Goal: Information Seeking & Learning: Learn about a topic

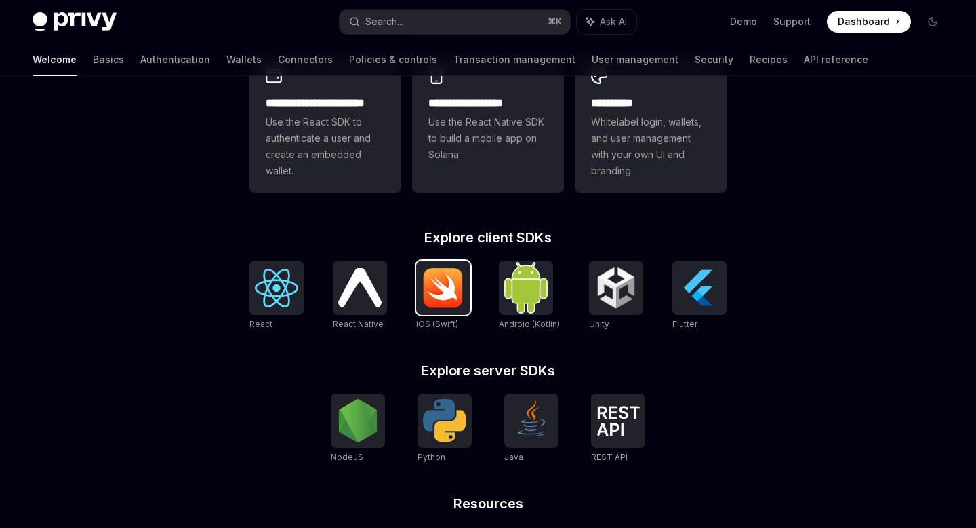
scroll to position [414, 0]
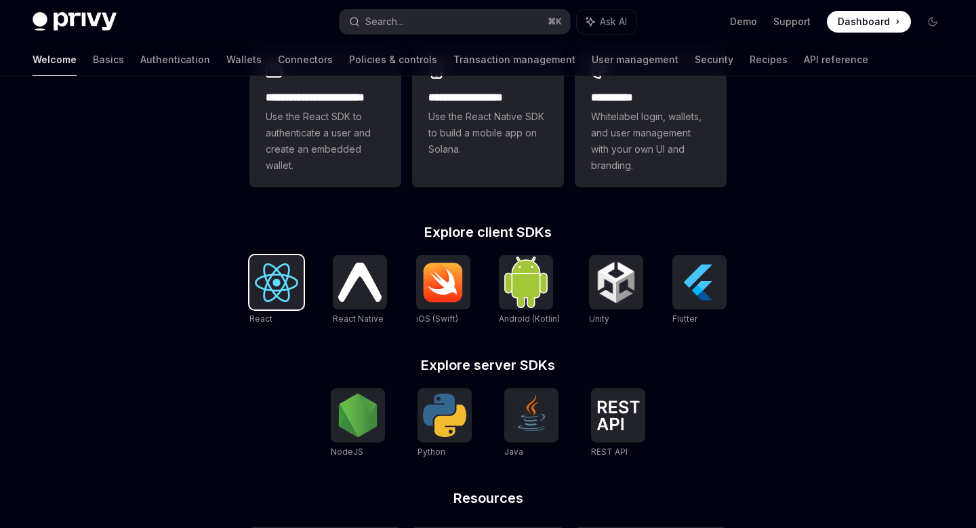
click at [285, 283] on img at bounding box center [276, 282] width 43 height 39
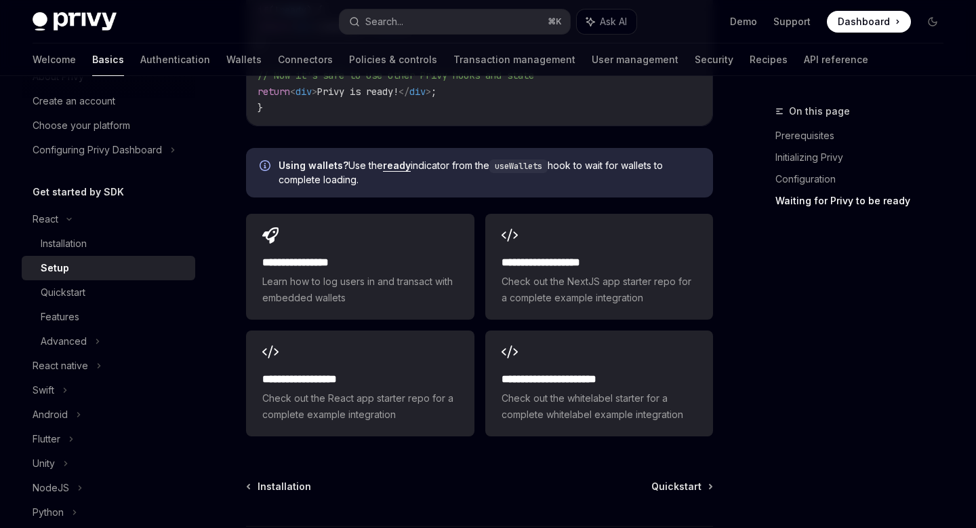
scroll to position [64, 0]
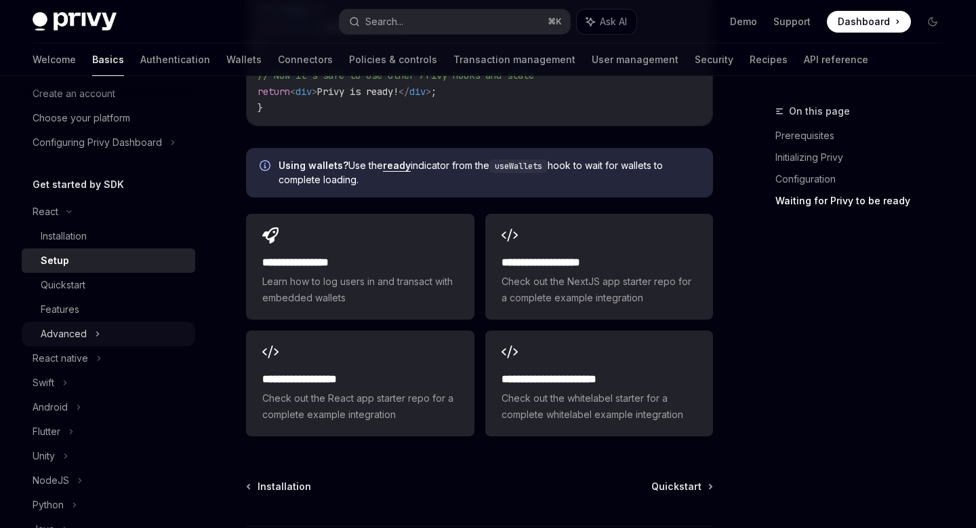
click at [77, 332] on div "Advanced" at bounding box center [64, 333] width 46 height 16
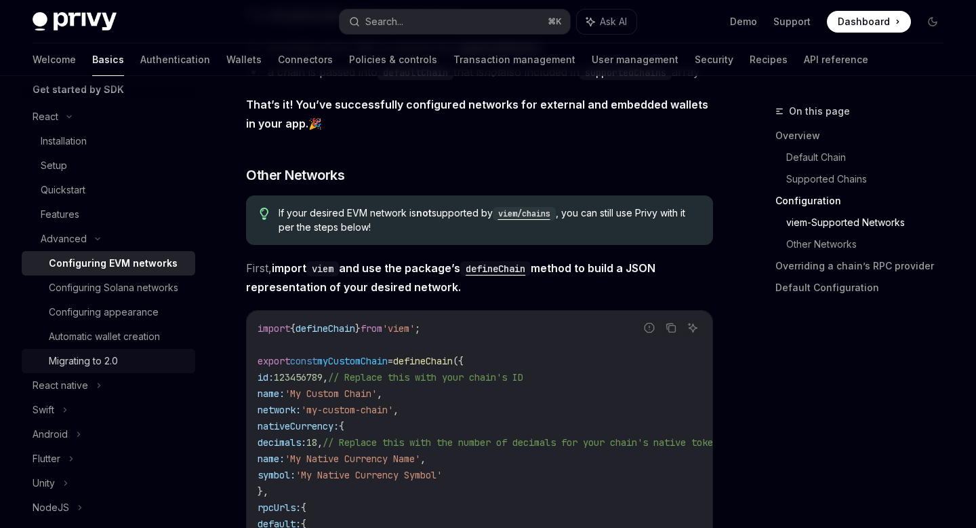
scroll to position [184, 0]
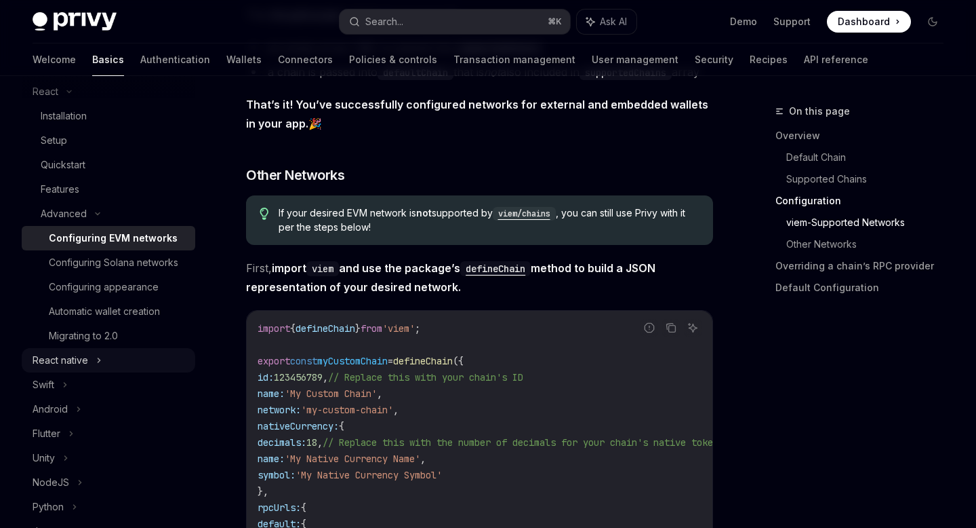
click at [87, 359] on div "React native" at bounding box center [109, 360] width 174 height 24
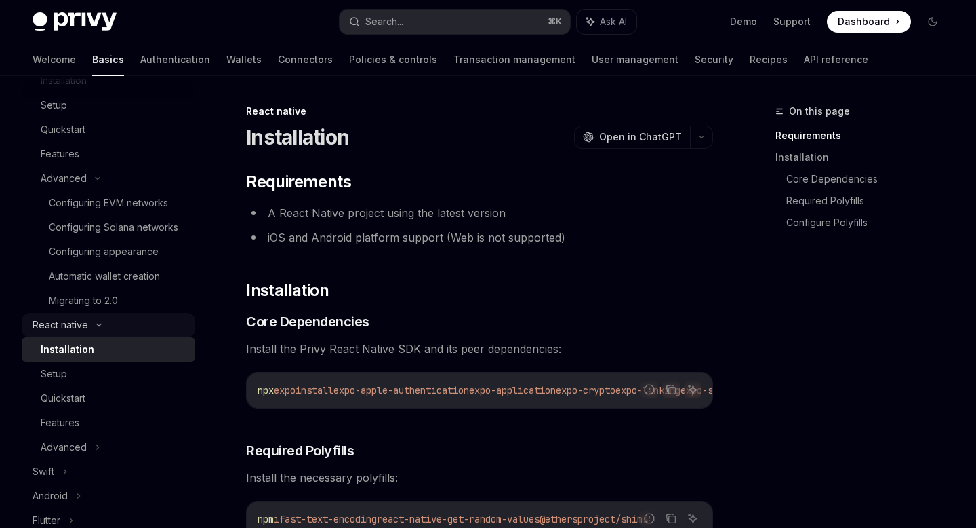
scroll to position [229, 0]
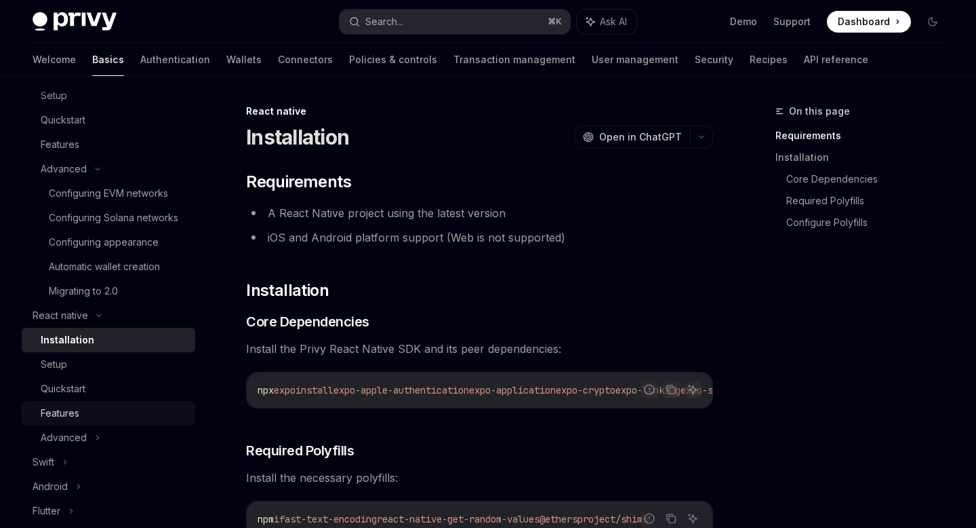
click at [98, 411] on div "Features" at bounding box center [114, 413] width 146 height 16
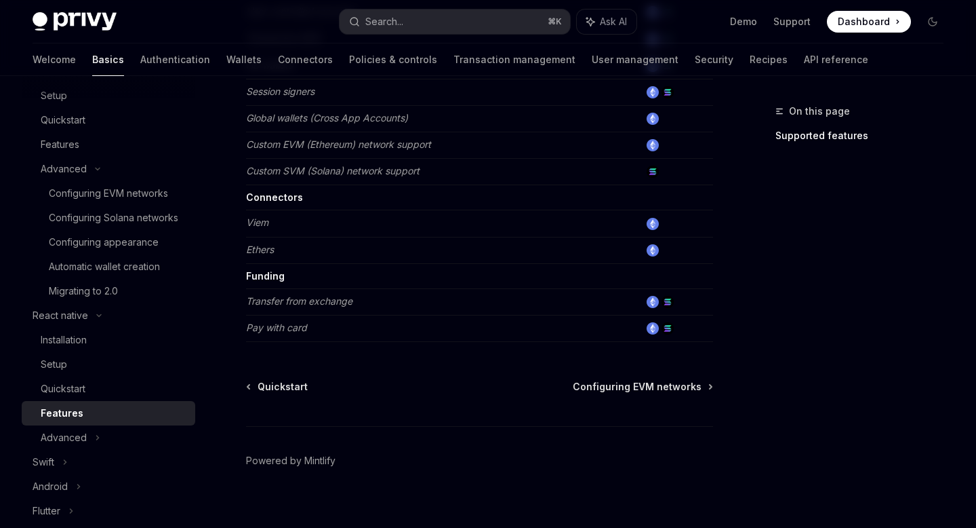
scroll to position [731, 0]
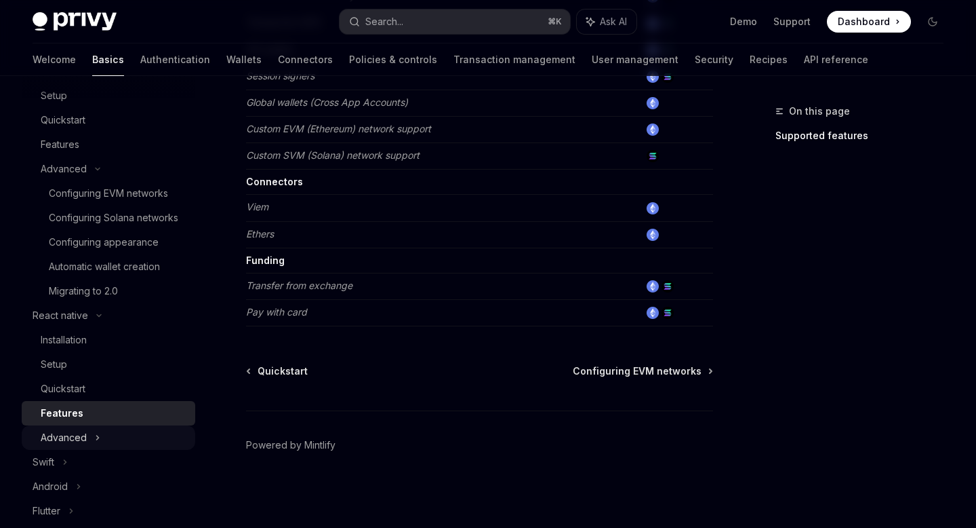
click at [95, 433] on icon at bounding box center [97, 437] width 5 height 16
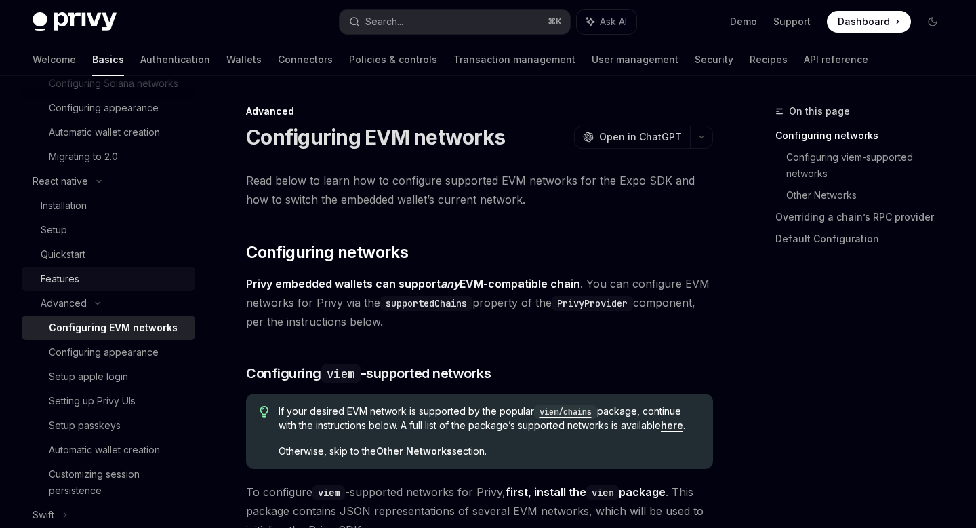
scroll to position [400, 0]
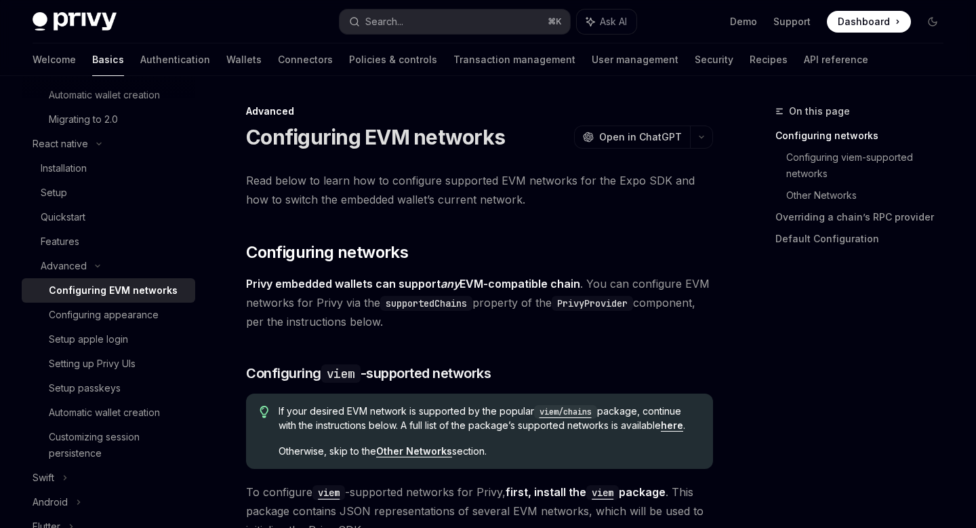
click at [150, 290] on div "Configuring EVM networks" at bounding box center [113, 290] width 129 height 16
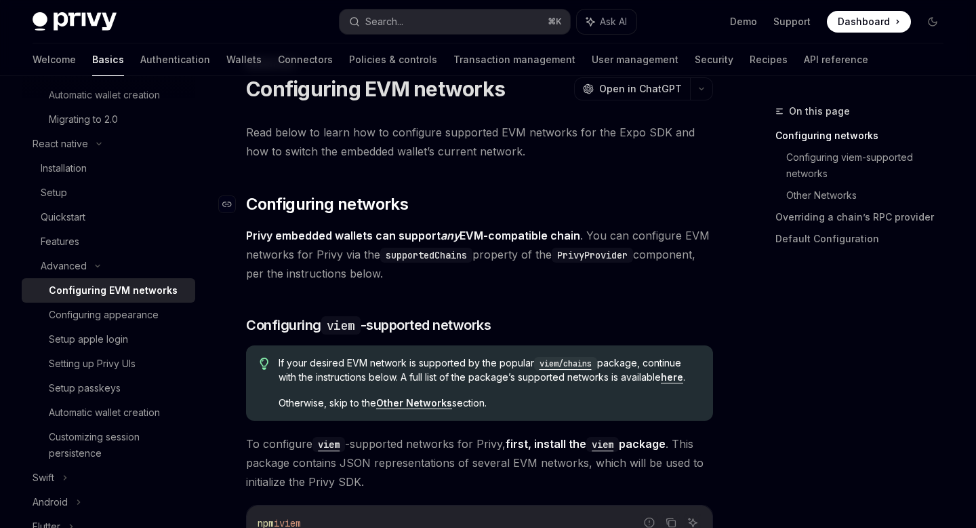
scroll to position [63, 0]
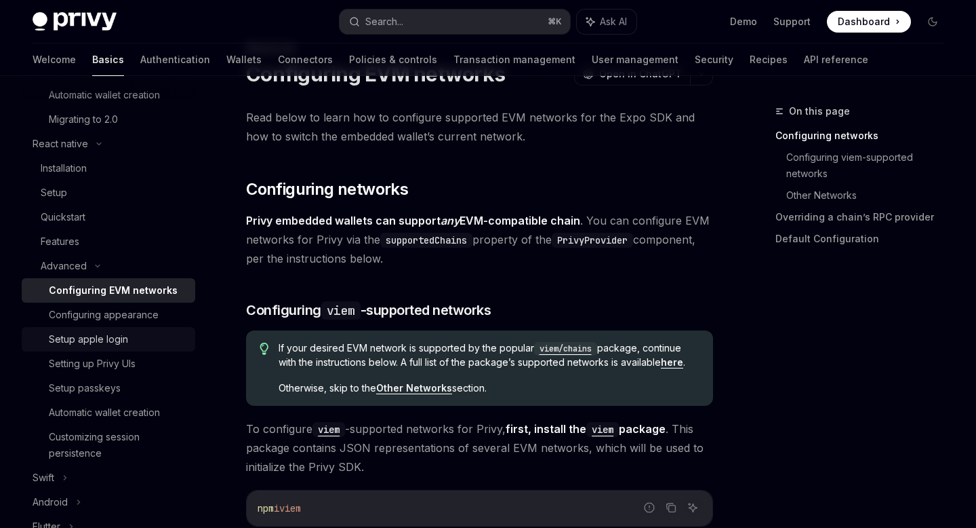
click at [130, 337] on div "Setup apple login" at bounding box center [118, 339] width 138 height 16
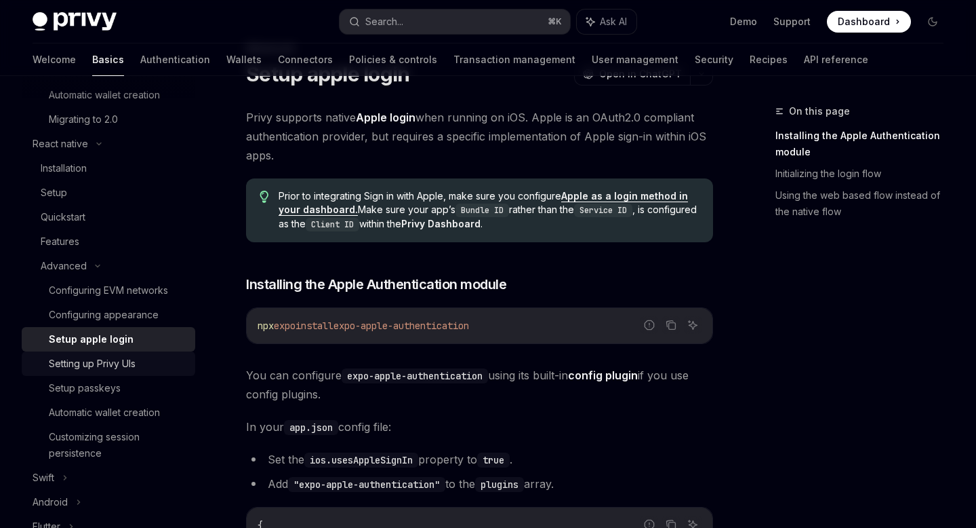
click at [136, 365] on div "Setting up Privy UIs" at bounding box center [92, 363] width 87 height 16
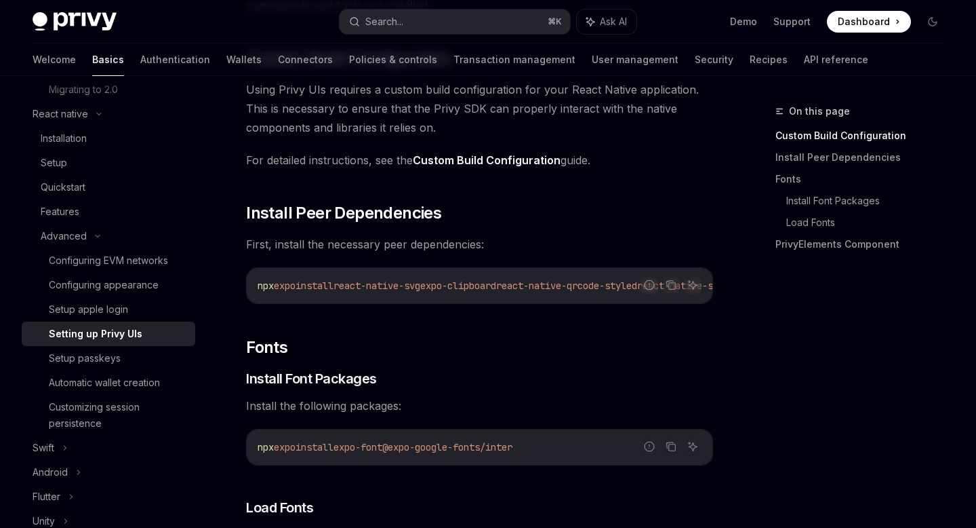
scroll to position [431, 0]
click at [134, 412] on div "Customizing session persistence" at bounding box center [118, 414] width 138 height 33
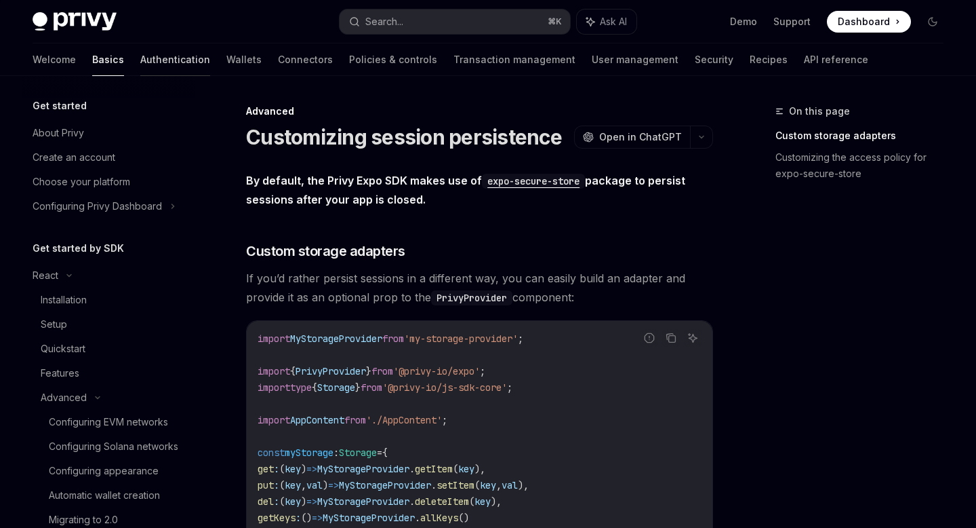
click at [140, 62] on link "Authentication" at bounding box center [175, 59] width 70 height 33
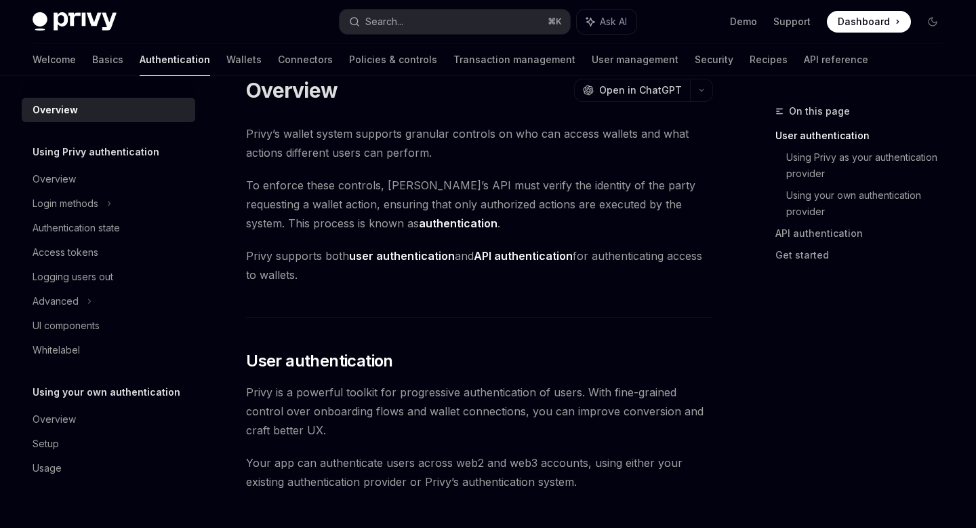
scroll to position [31, 0]
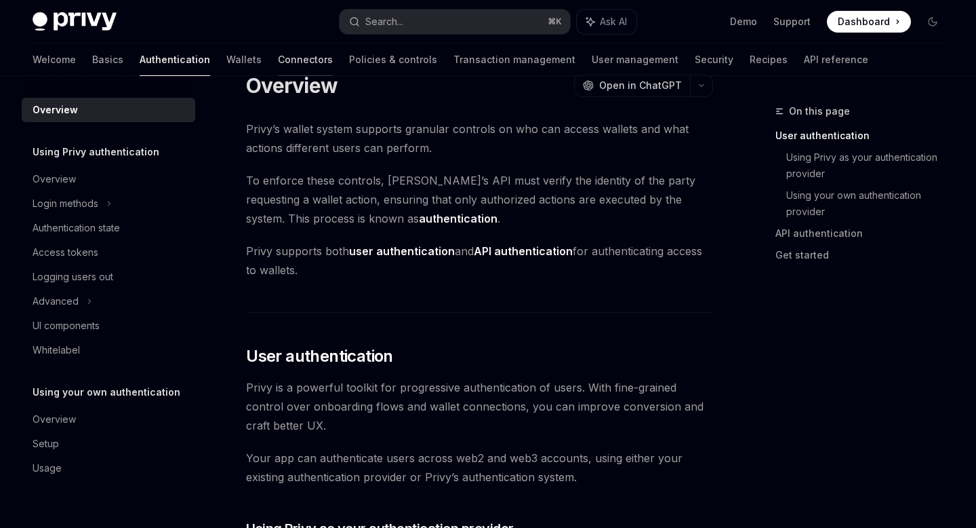
click at [278, 65] on link "Connectors" at bounding box center [305, 59] width 55 height 33
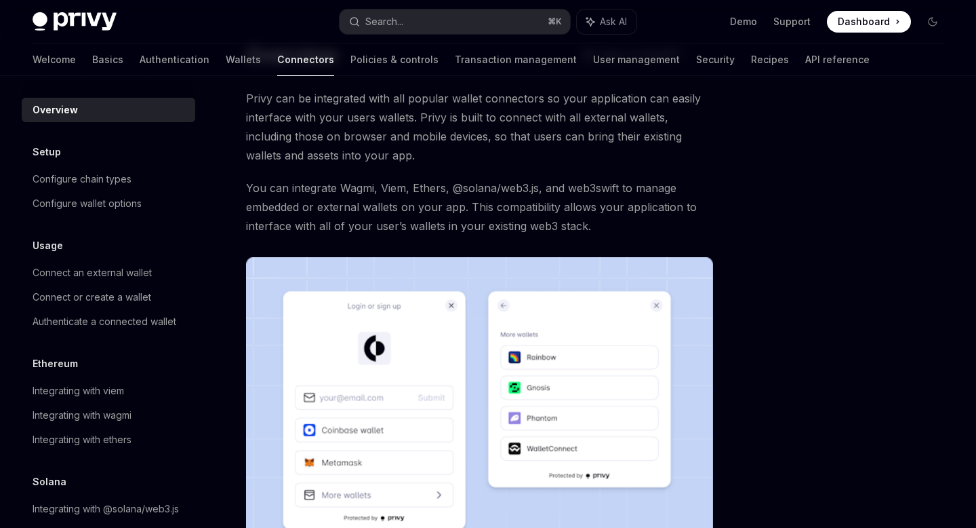
scroll to position [47, 0]
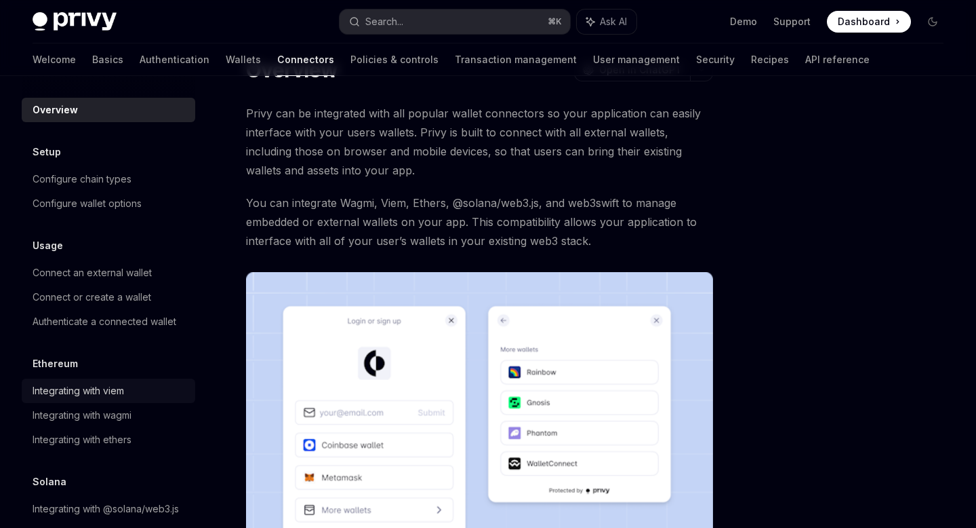
click at [90, 401] on link "Integrating with viem" at bounding box center [109, 390] width 174 height 24
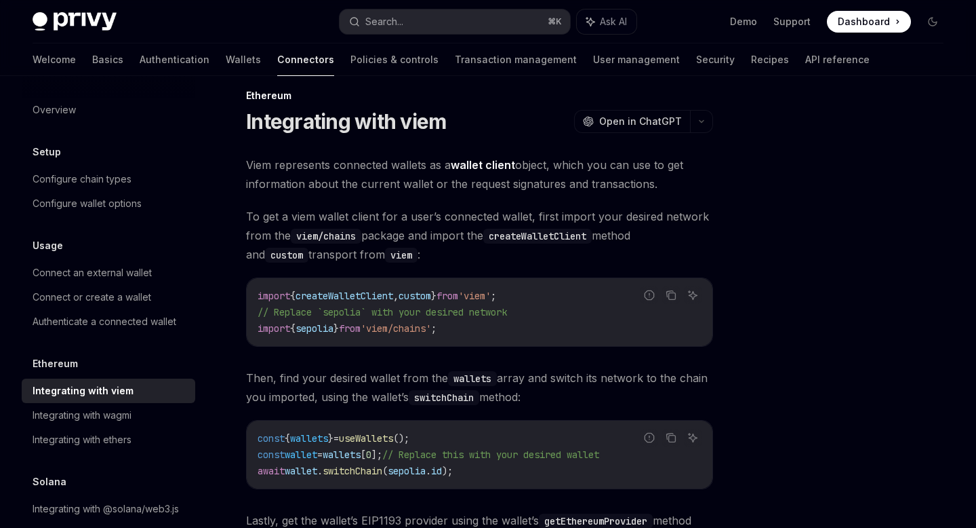
scroll to position [17, 0]
click at [455, 62] on link "Transaction management" at bounding box center [516, 59] width 122 height 33
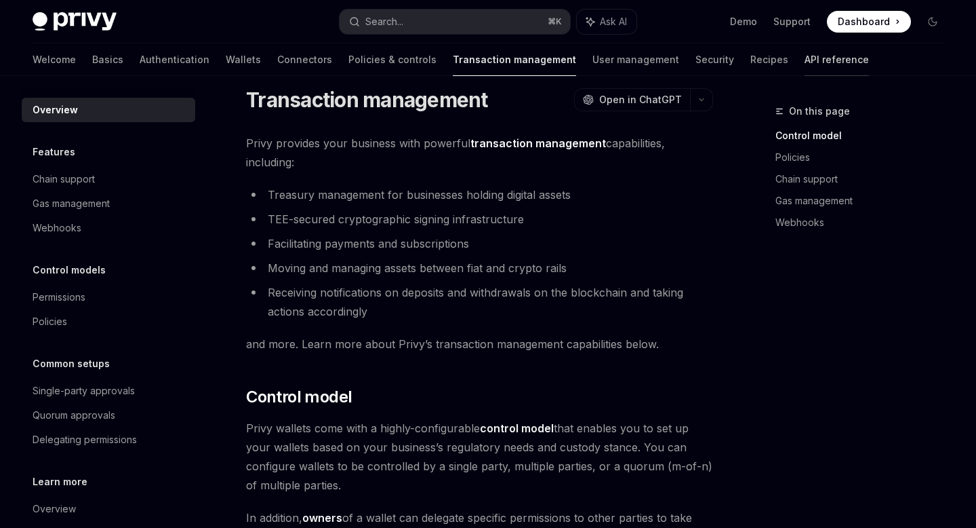
click at [805, 55] on link "API reference" at bounding box center [837, 59] width 64 height 33
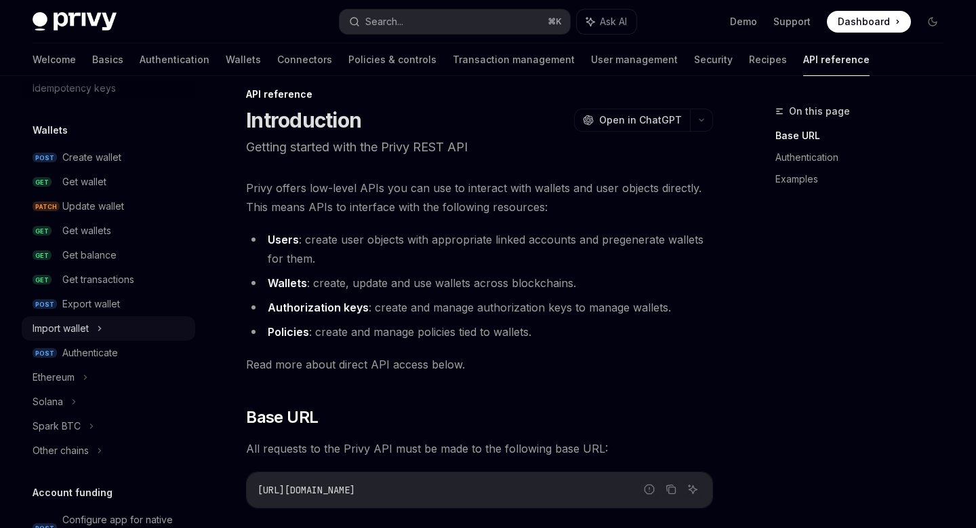
scroll to position [80, 0]
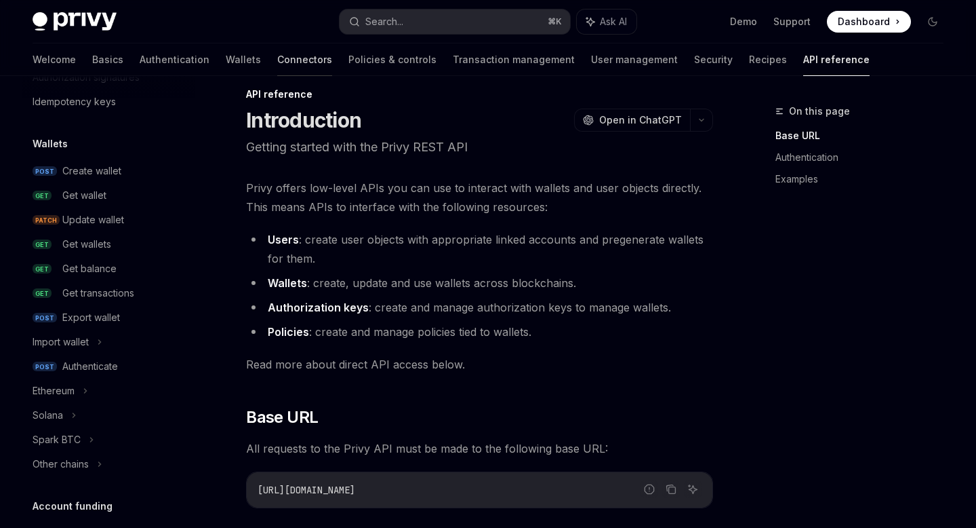
click at [277, 61] on link "Connectors" at bounding box center [304, 59] width 55 height 33
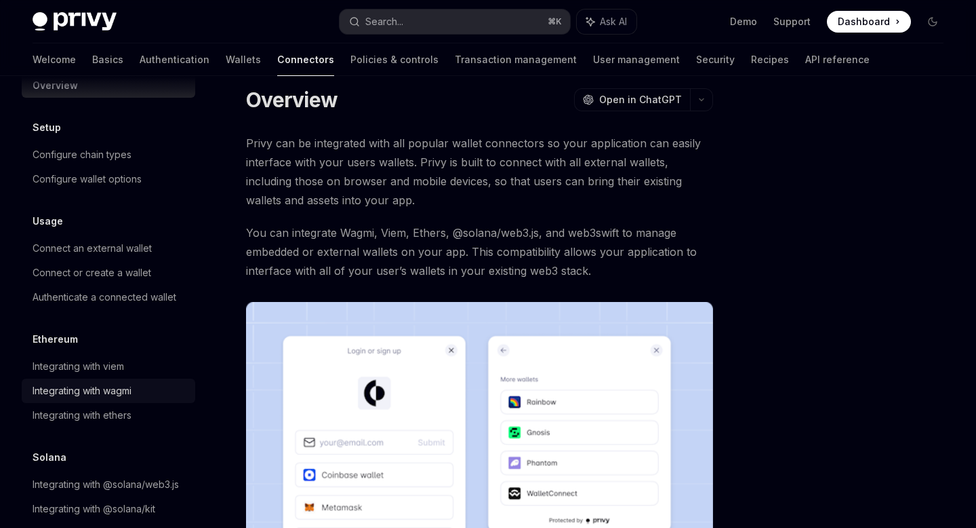
scroll to position [28, 0]
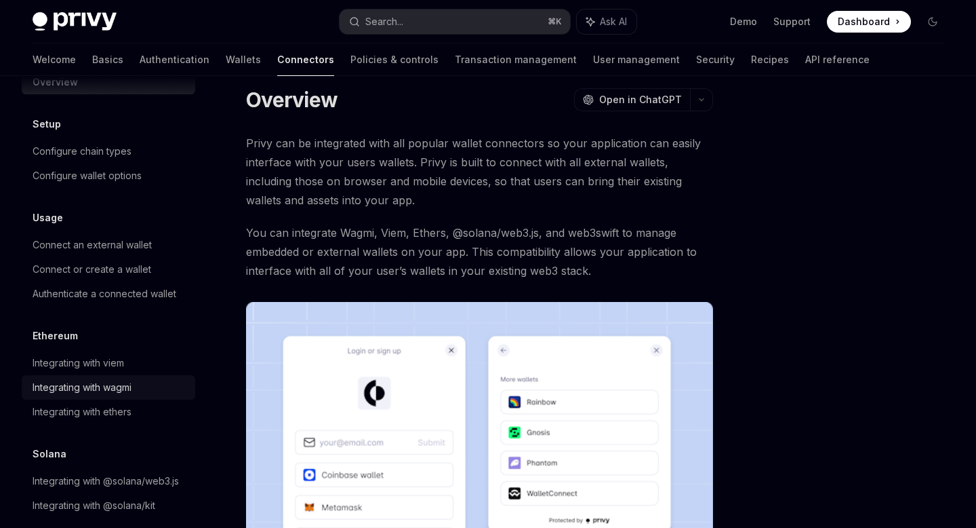
click at [85, 387] on div "Integrating with wagmi" at bounding box center [82, 387] width 99 height 16
type textarea "*"
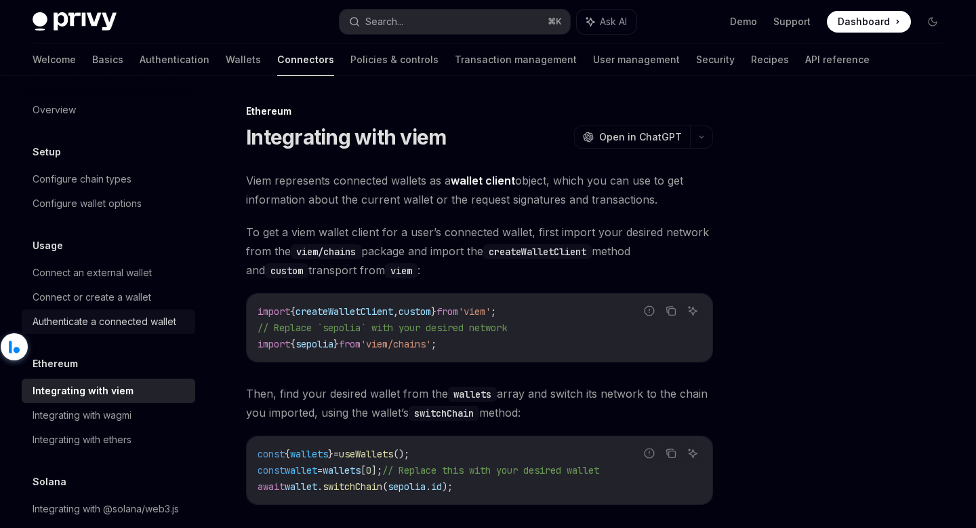
click at [100, 315] on div "Authenticate a connected wallet" at bounding box center [105, 321] width 144 height 16
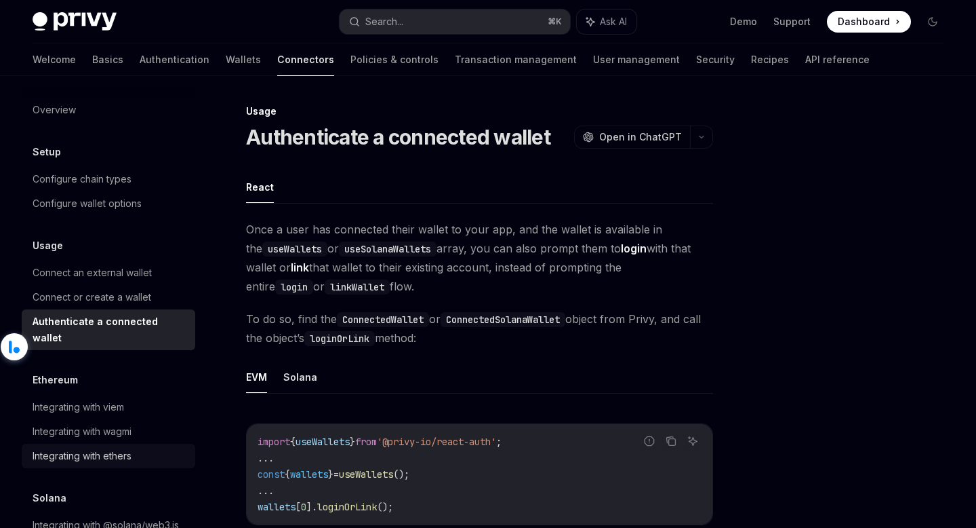
click at [151, 448] on div "Integrating with ethers" at bounding box center [110, 456] width 155 height 16
type textarea "*"
